Goal: Complete application form

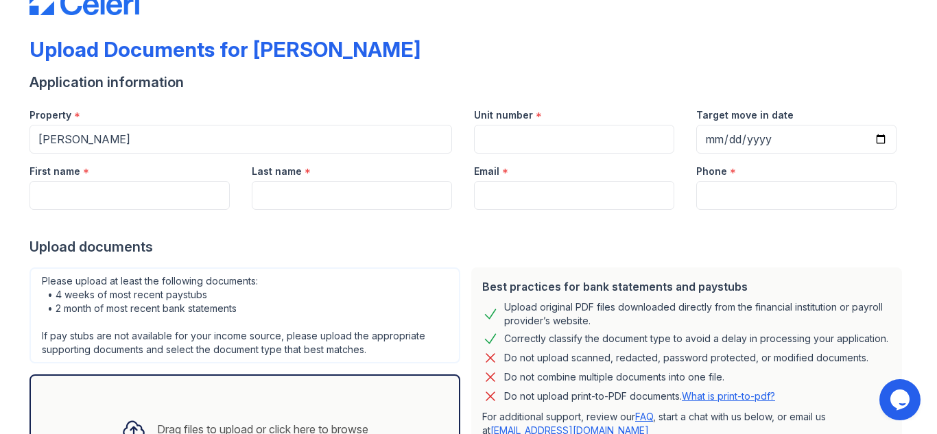
scroll to position [43, 0]
click at [524, 132] on input "Unit number" at bounding box center [574, 138] width 200 height 29
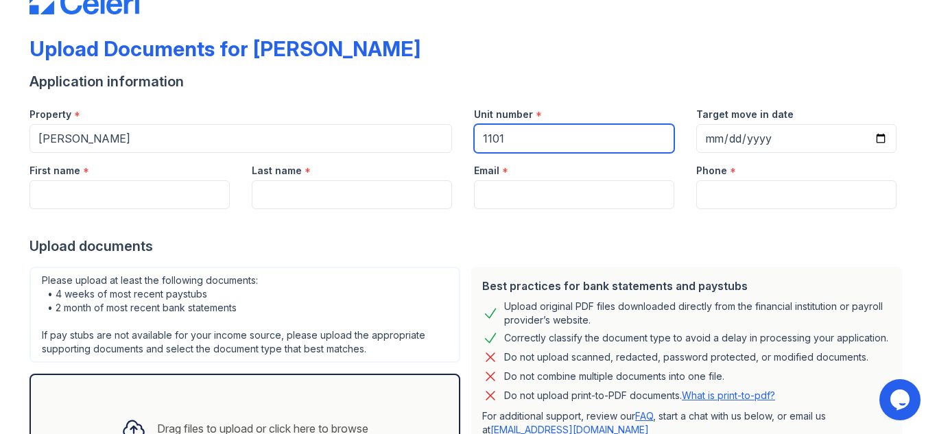
type input "1101"
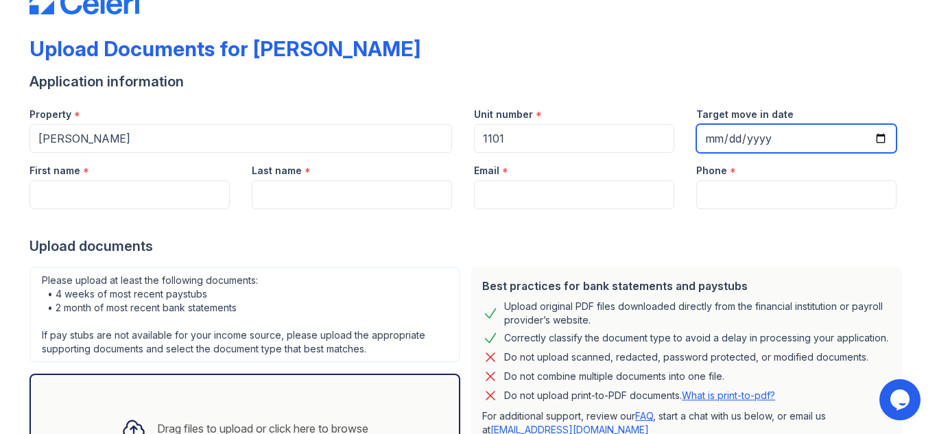
click at [881, 138] on input "Target move in date" at bounding box center [797, 138] width 200 height 29
type input "[DATE]"
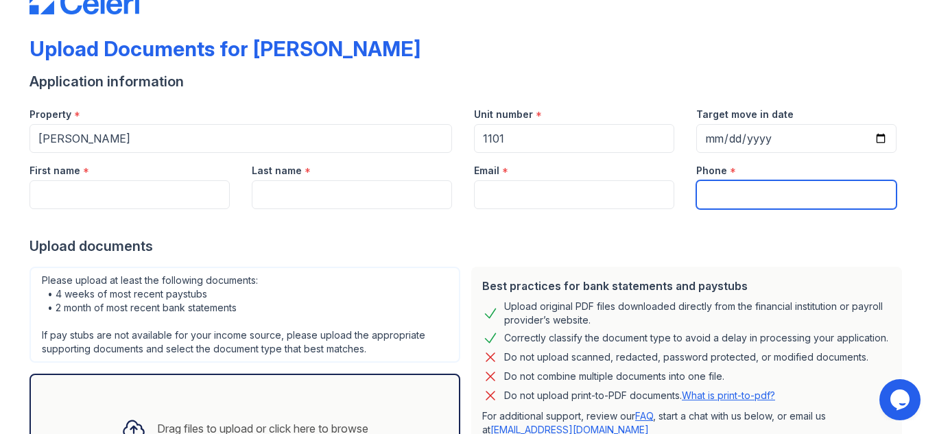
click at [727, 197] on input "Phone" at bounding box center [797, 194] width 200 height 29
type input "240-495"
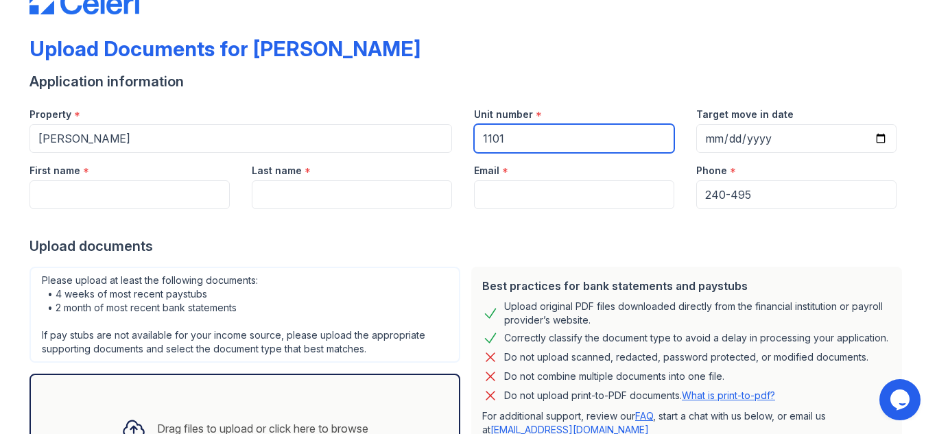
click at [633, 137] on input "1101" at bounding box center [574, 138] width 200 height 29
type input "1101-021"
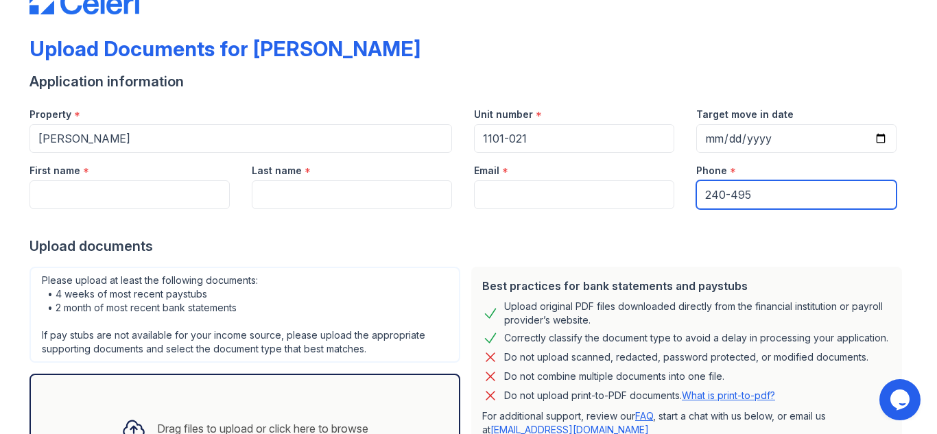
click at [766, 197] on input "240-495" at bounding box center [797, 194] width 200 height 29
type input "[PHONE_NUMBER]"
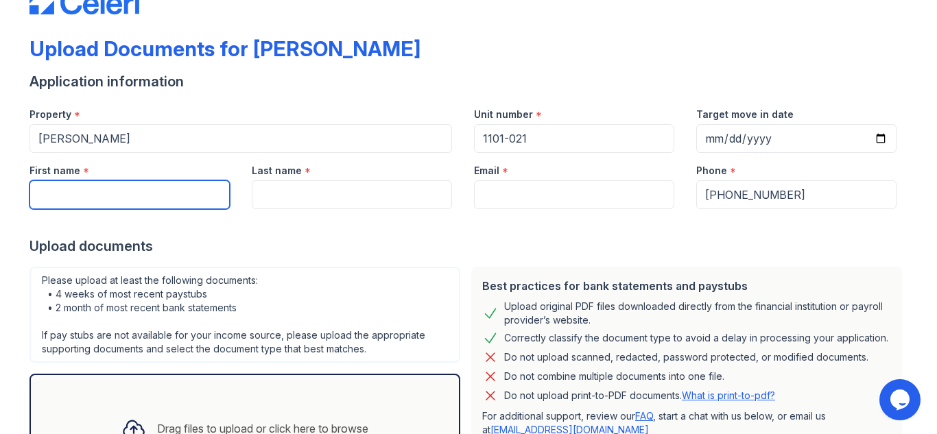
click at [205, 191] on input "First name" at bounding box center [130, 194] width 200 height 29
type input "[PERSON_NAME]"
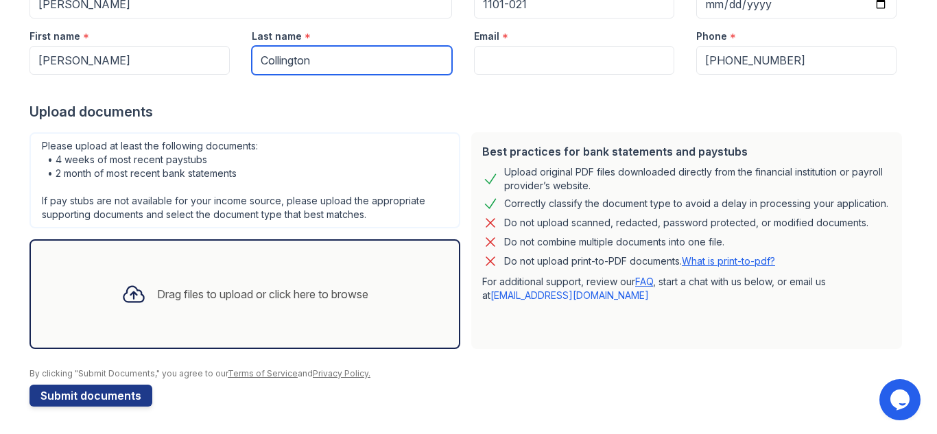
scroll to position [178, 0]
type input "Collington"
click at [129, 298] on icon at bounding box center [133, 294] width 25 height 25
click at [752, 261] on link "What is print-to-pdf?" at bounding box center [728, 261] width 93 height 12
click at [903, 406] on icon "Opens Chat This icon Opens the chat window." at bounding box center [900, 400] width 22 height 22
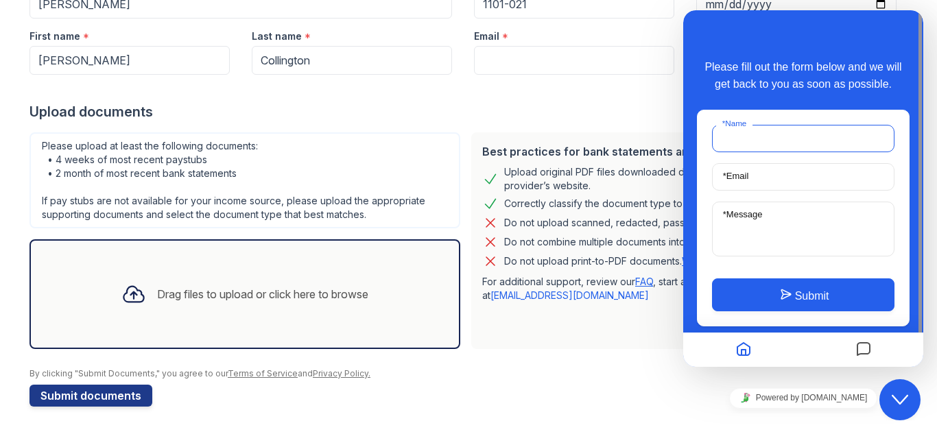
click at [792, 138] on input "* Name" at bounding box center [803, 138] width 183 height 27
type input "[PERSON_NAME]"
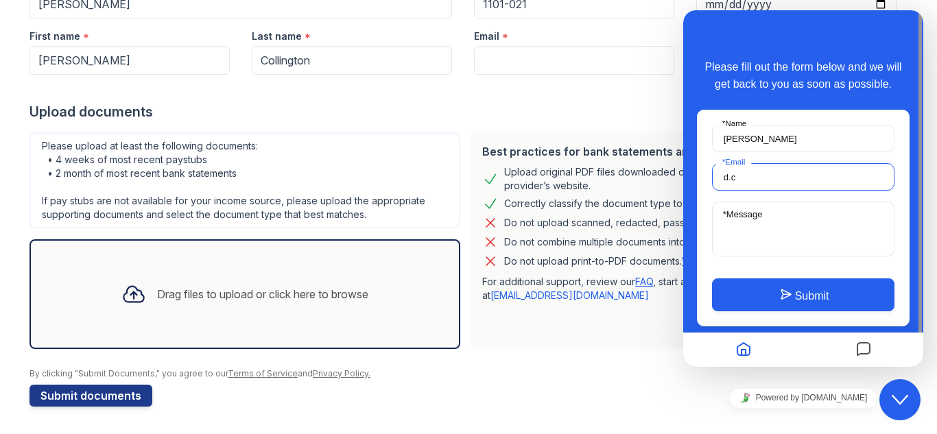
type input "[EMAIL_ADDRESS][DOMAIN_NAME]"
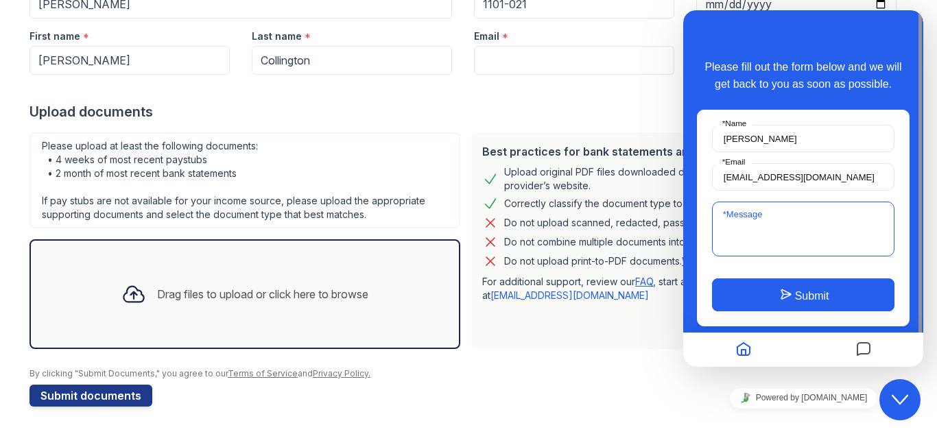
click at [798, 218] on textarea "* Message" at bounding box center [803, 229] width 183 height 55
type textarea "H"
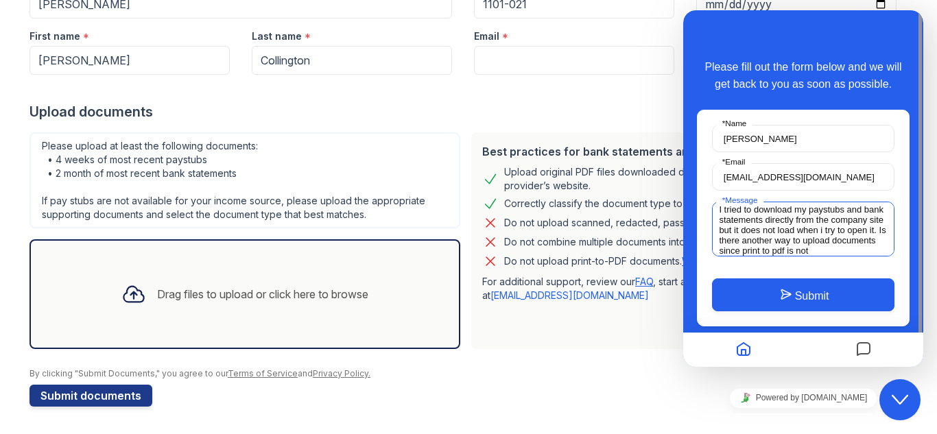
scroll to position [15, 0]
click at [721, 232] on textarea "I tried to download my paystubs and bank statements directly from the company s…" at bounding box center [803, 229] width 183 height 55
click at [826, 221] on textarea "I tried to download my paystubs and bank statements directly from the company s…" at bounding box center [803, 229] width 183 height 55
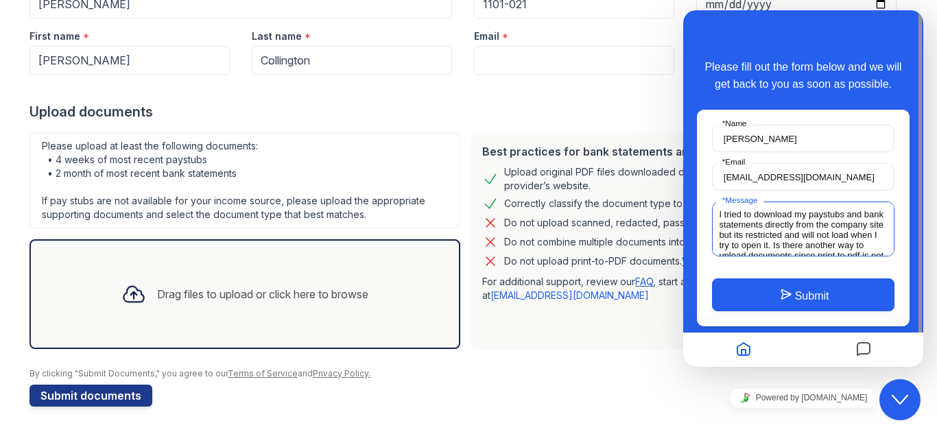
click at [794, 235] on textarea "I tried to download my paystubs and bank statements directly from the company s…" at bounding box center [803, 229] width 183 height 55
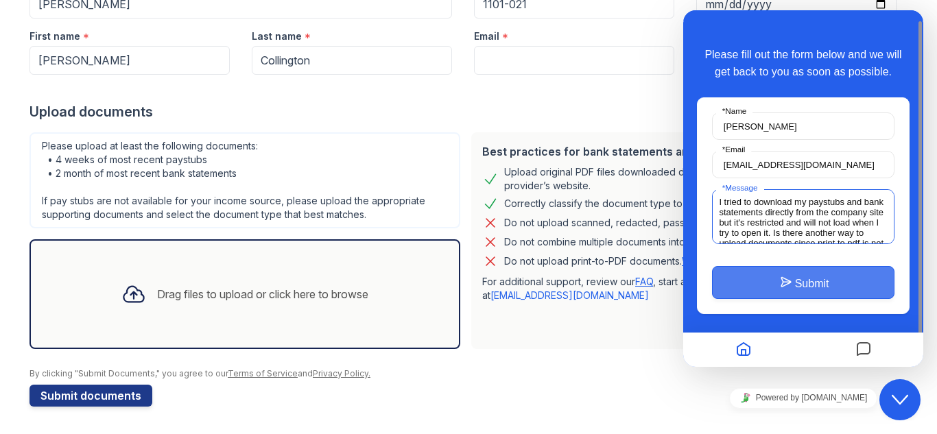
type textarea "I tried to download my paystubs and bank statements directly from the company s…"
click at [824, 291] on button "Submit" at bounding box center [803, 282] width 183 height 33
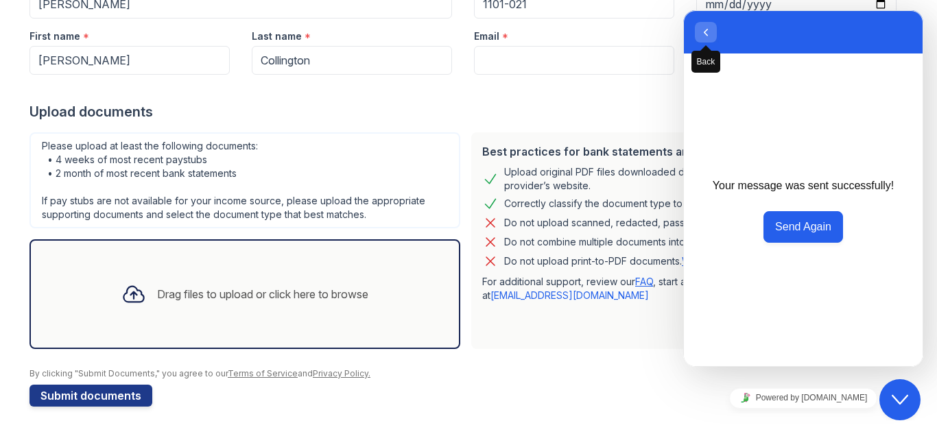
click at [707, 29] on icon "button" at bounding box center [706, 32] width 12 height 16
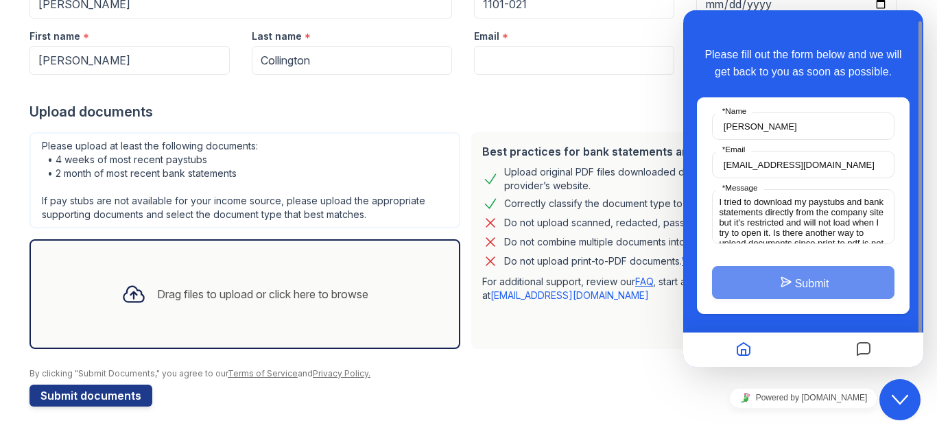
click at [674, 369] on div "By clicking "Submit Documents," you agree to our Terms of Service and Privacy P…" at bounding box center [469, 374] width 878 height 11
click at [664, 370] on div "By clicking "Submit Documents," you agree to our Terms of Service and Privacy P…" at bounding box center [469, 374] width 878 height 11
click at [743, 208] on textarea "I tried to download my paystubs and bank statements directly from the company s…" at bounding box center [803, 216] width 183 height 55
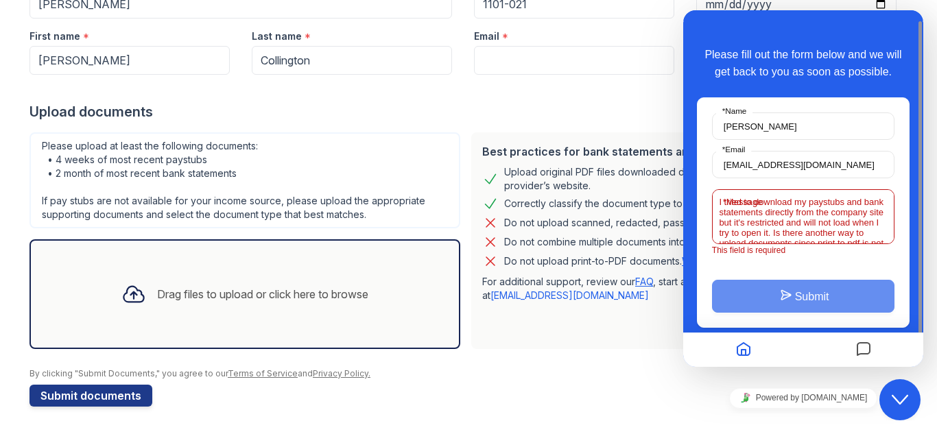
click at [644, 305] on div "Best practices for bank statements and paystubs Upload original PDF files downl…" at bounding box center [686, 240] width 431 height 217
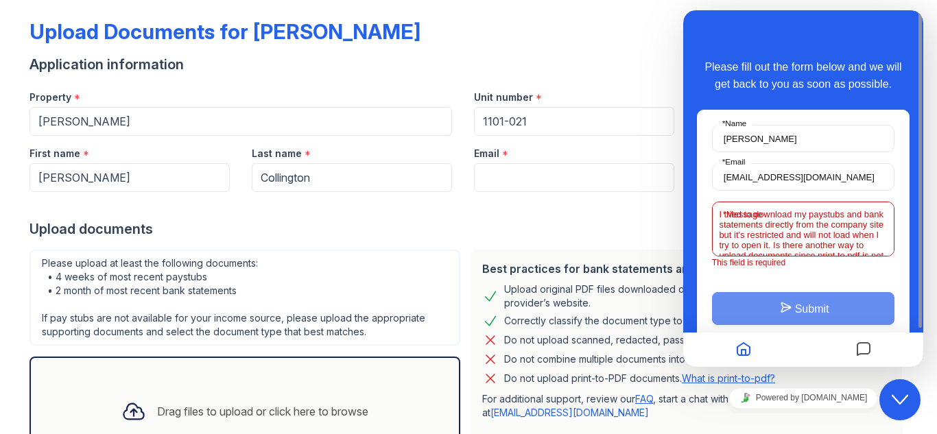
scroll to position [178, 0]
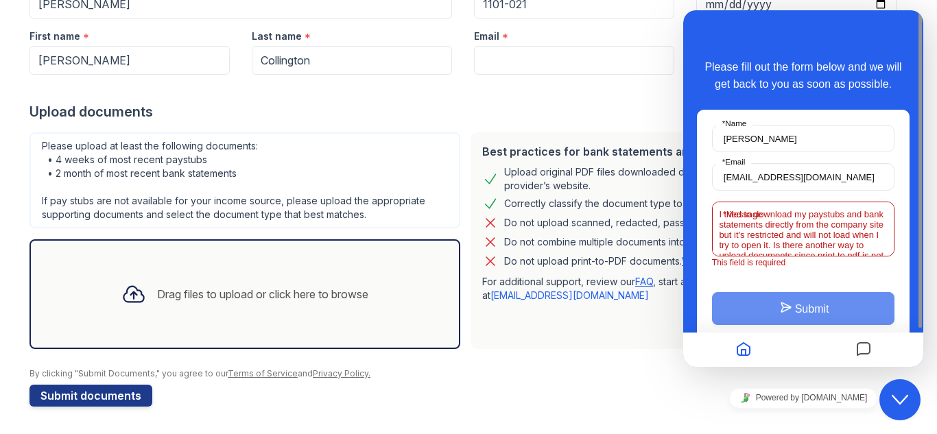
click at [333, 317] on div "Drag files to upload or click here to browse" at bounding box center [244, 294] width 269 height 47
click at [890, 386] on button "Close Chat This icon closes the chat window." at bounding box center [900, 400] width 41 height 41
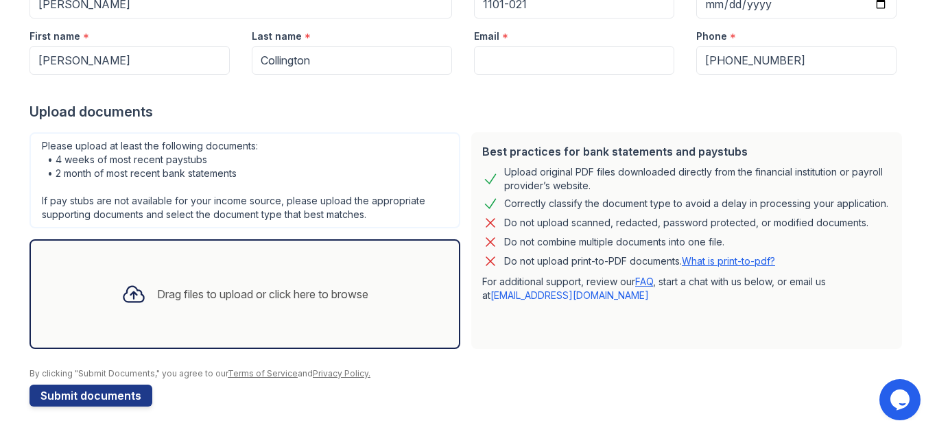
click at [886, 382] on div "Opens Chat This icon Opens the chat window." at bounding box center [902, 400] width 44 height 41
click at [645, 285] on link "FAQ" at bounding box center [645, 282] width 18 height 12
click at [145, 301] on div "Drag files to upload or click here to browse" at bounding box center [244, 294] width 269 height 47
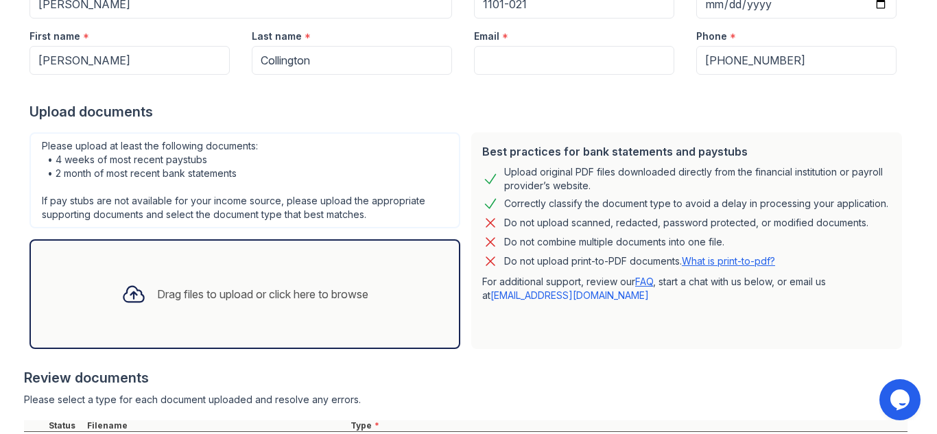
scroll to position [176, 0]
click at [231, 300] on div "Drag files to upload or click here to browse" at bounding box center [262, 296] width 211 height 16
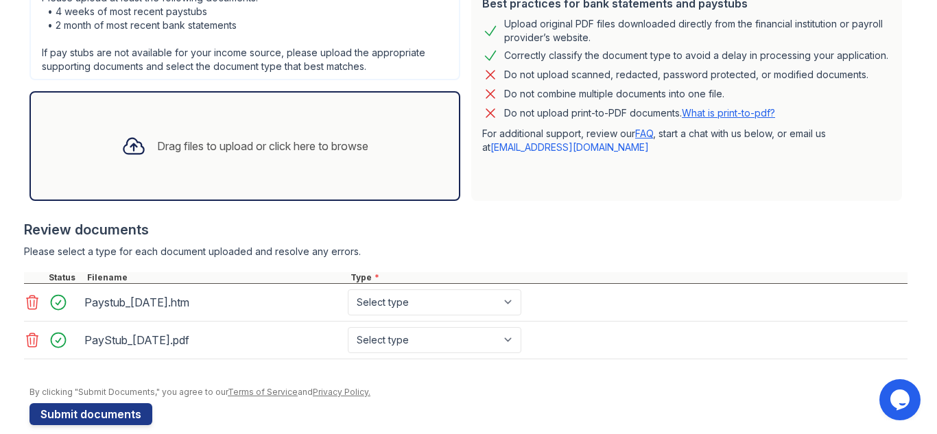
scroll to position [327, 0]
click at [30, 342] on icon at bounding box center [32, 339] width 16 height 16
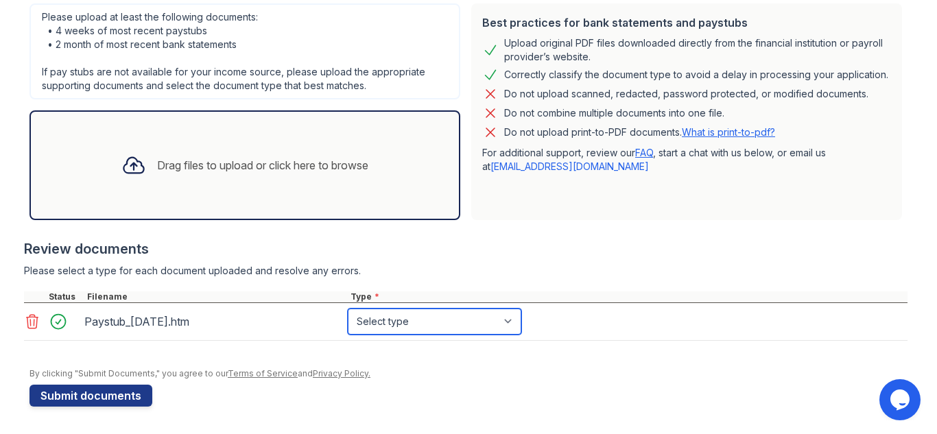
click at [407, 322] on select "Select type Paystub Bank Statement Offer Letter Tax Documents Benefit Award Let…" at bounding box center [435, 322] width 174 height 26
select select "paystub"
click at [348, 309] on select "Select type Paystub Bank Statement Offer Letter Tax Documents Benefit Award Let…" at bounding box center [435, 322] width 174 height 26
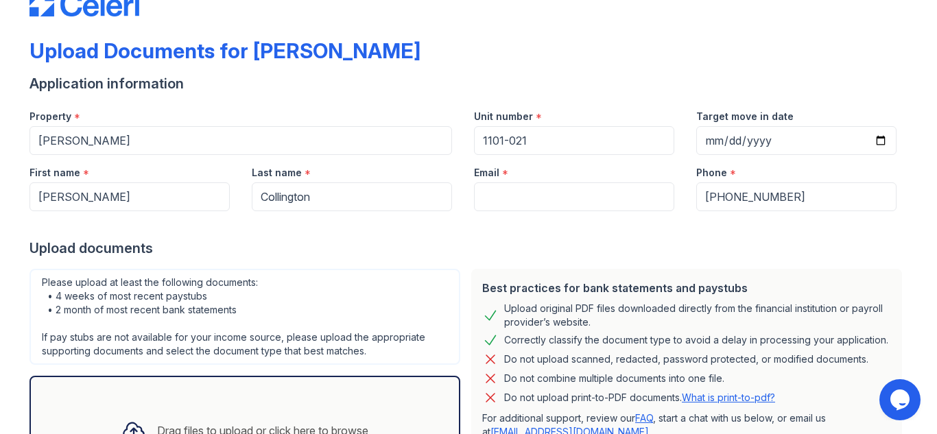
scroll to position [0, 0]
